Goal: Task Accomplishment & Management: Manage account settings

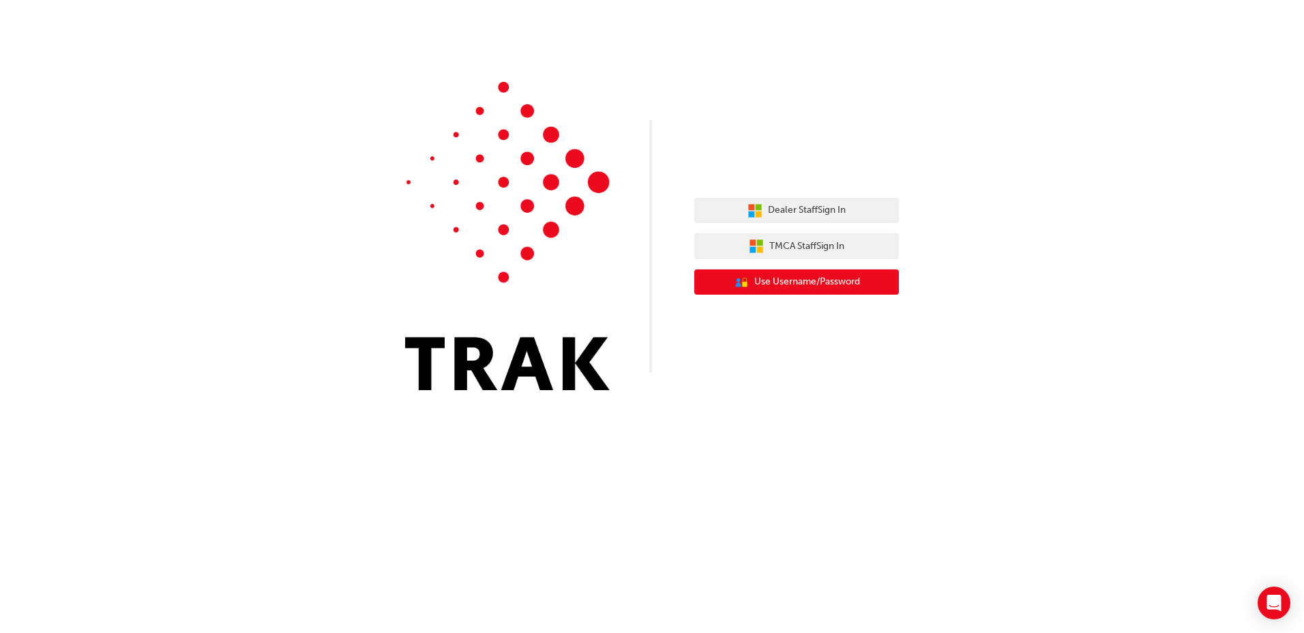
click at [826, 282] on span "Use Username/Password" at bounding box center [807, 282] width 106 height 16
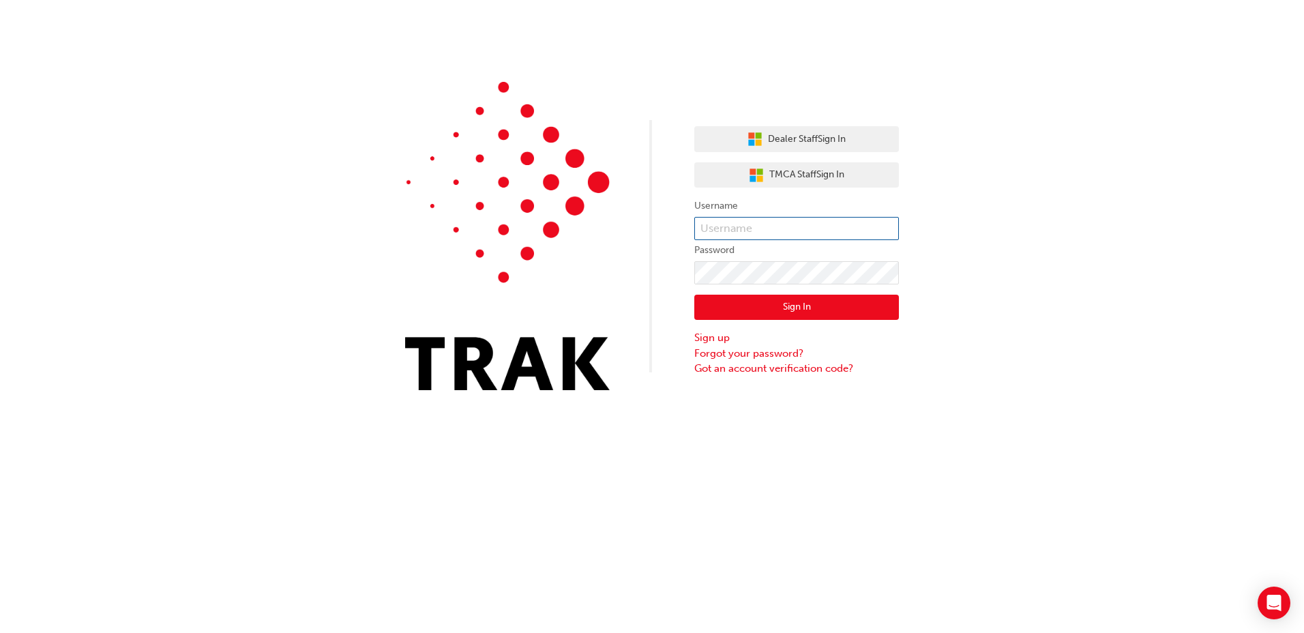
click at [753, 225] on input "text" at bounding box center [796, 228] width 205 height 23
type input "c"
type input "[EMAIL_ADDRESS][DOMAIN_NAME]"
click button "Sign In" at bounding box center [796, 308] width 205 height 26
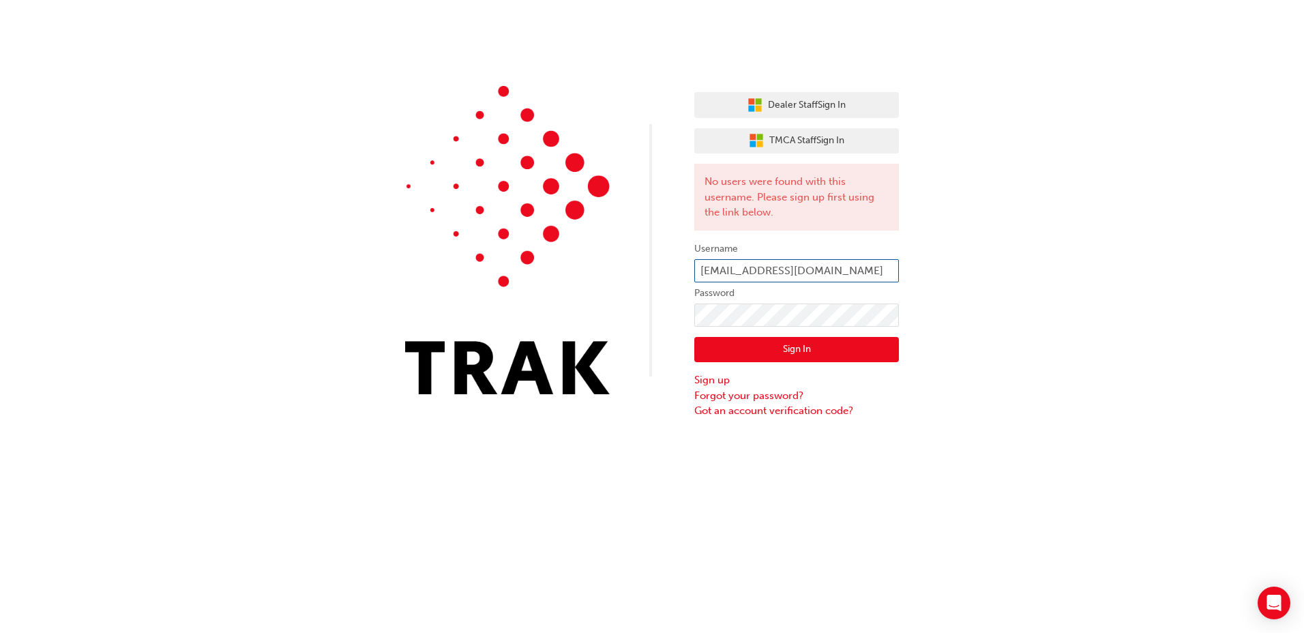
click at [836, 269] on input "[EMAIL_ADDRESS][DOMAIN_NAME]" at bounding box center [796, 270] width 205 height 23
type input "t"
type input "[PERSON_NAME].rectin"
click button "Sign In" at bounding box center [796, 350] width 205 height 26
type input "[PERSON_NAME]"
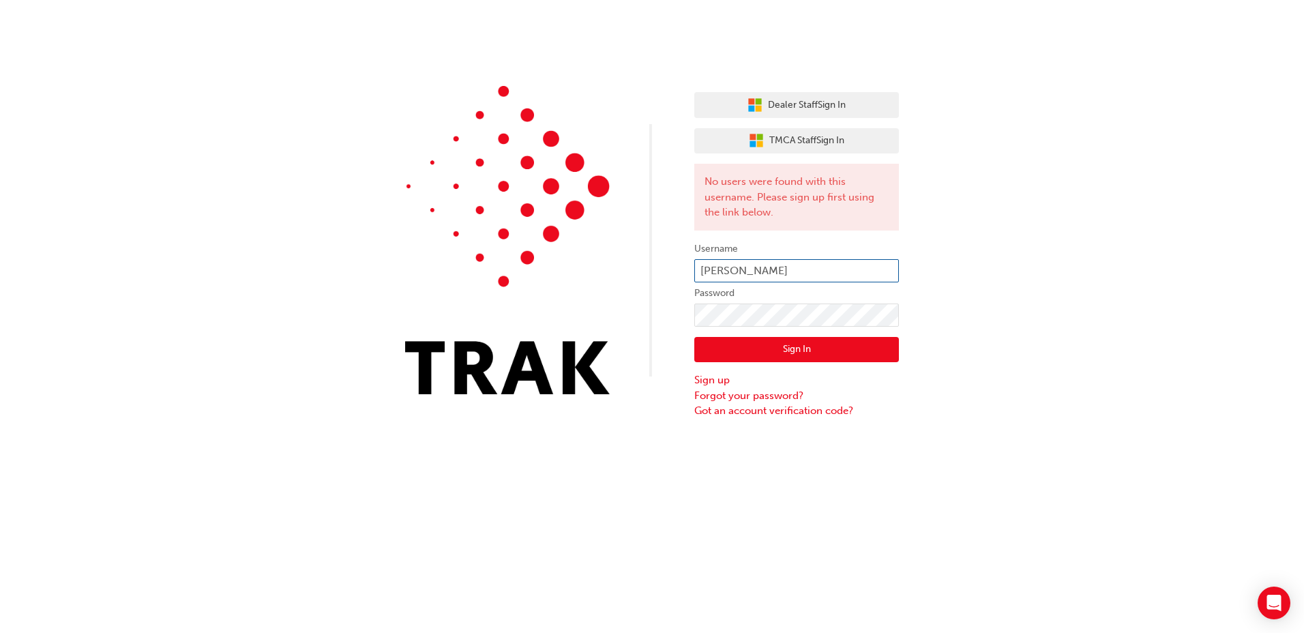
click button "Sign In" at bounding box center [796, 350] width 205 height 26
click at [764, 262] on input "[PERSON_NAME]" at bounding box center [796, 270] width 205 height 23
type input "c"
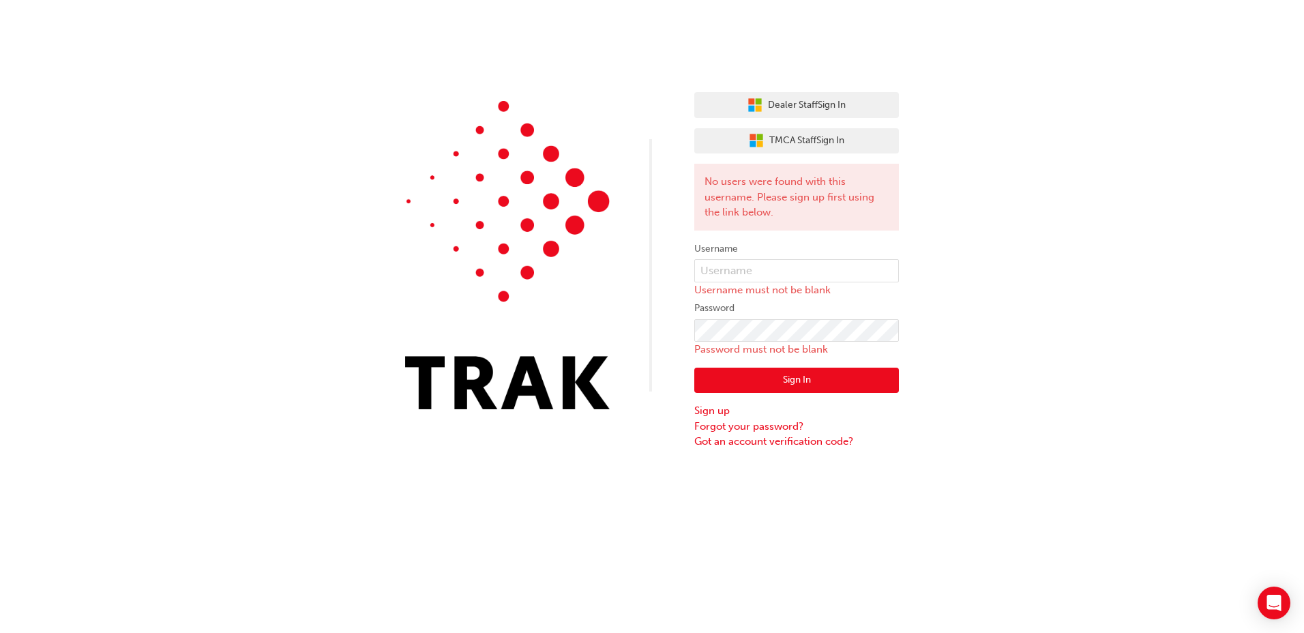
click at [1124, 154] on div "Dealer Staff Sign In TMCA Staff Sign In No users were found with this username.…" at bounding box center [652, 224] width 1304 height 449
